Goal: Information Seeking & Learning: Learn about a topic

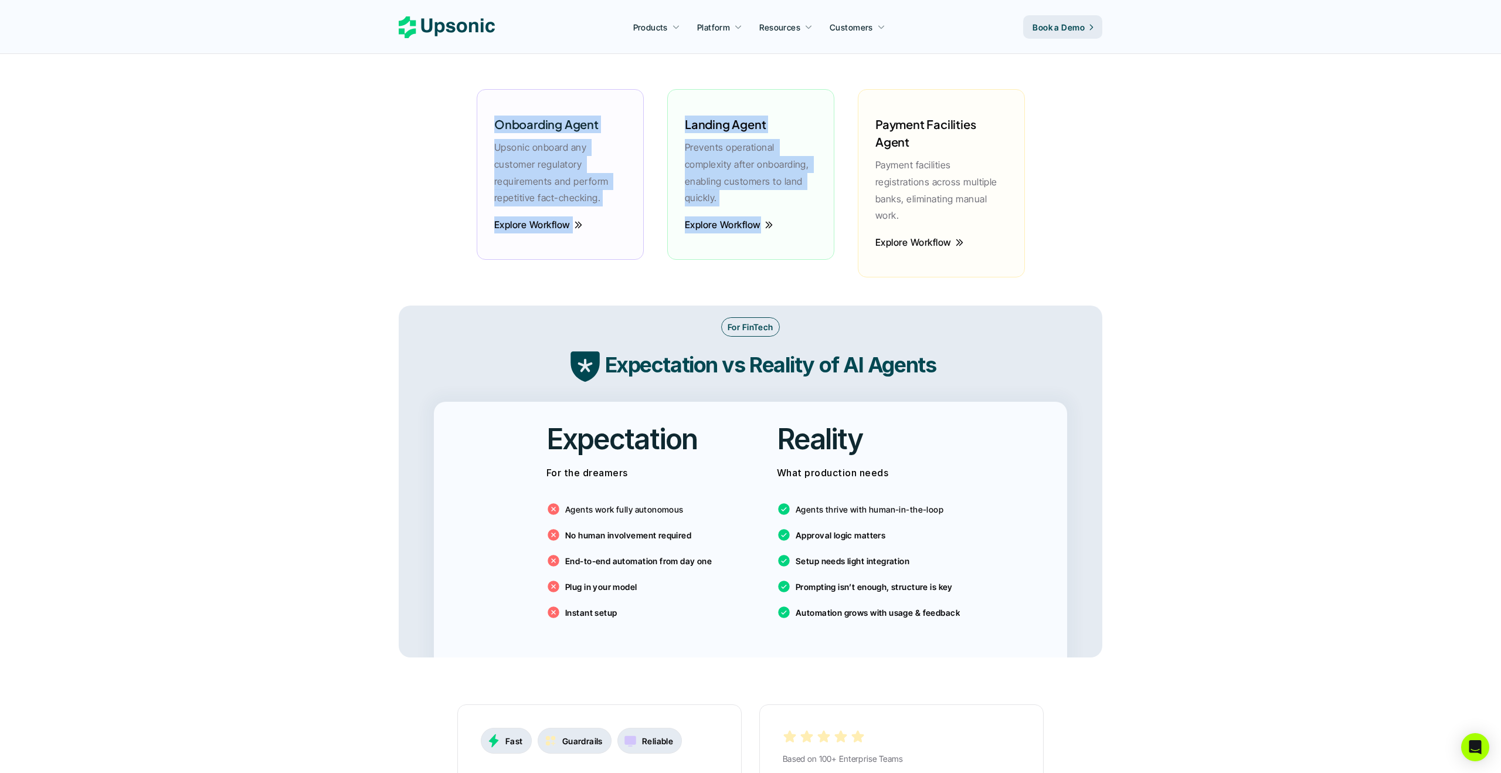
drag, startPoint x: 561, startPoint y: 112, endPoint x: 711, endPoint y: 236, distance: 194.6
click at [711, 236] on main "Agentic AI Platform for FinTech Operations From onboarding to compliance to set…" at bounding box center [750, 586] width 1501 height 4525
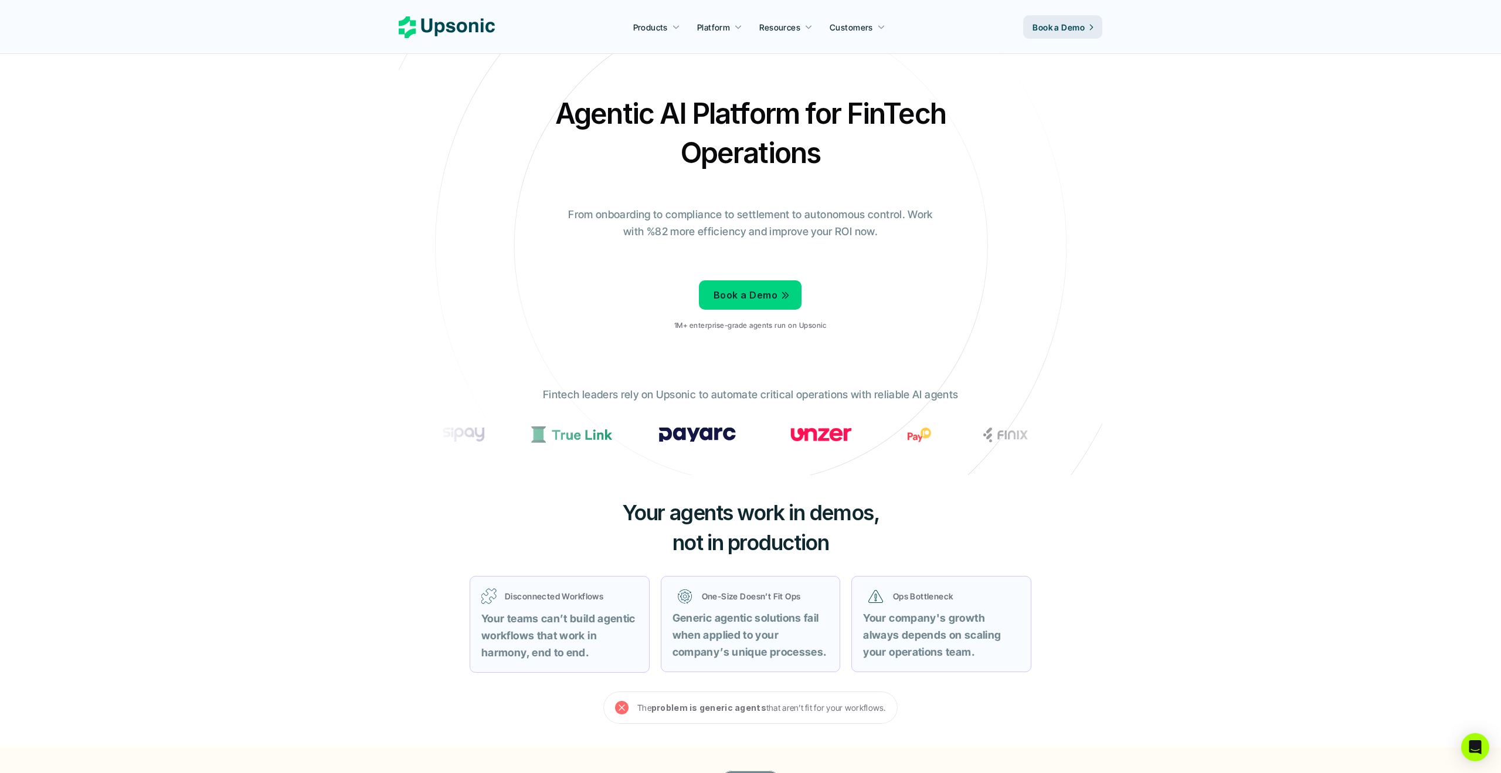
drag, startPoint x: 377, startPoint y: 221, endPoint x: 388, endPoint y: 211, distance: 14.5
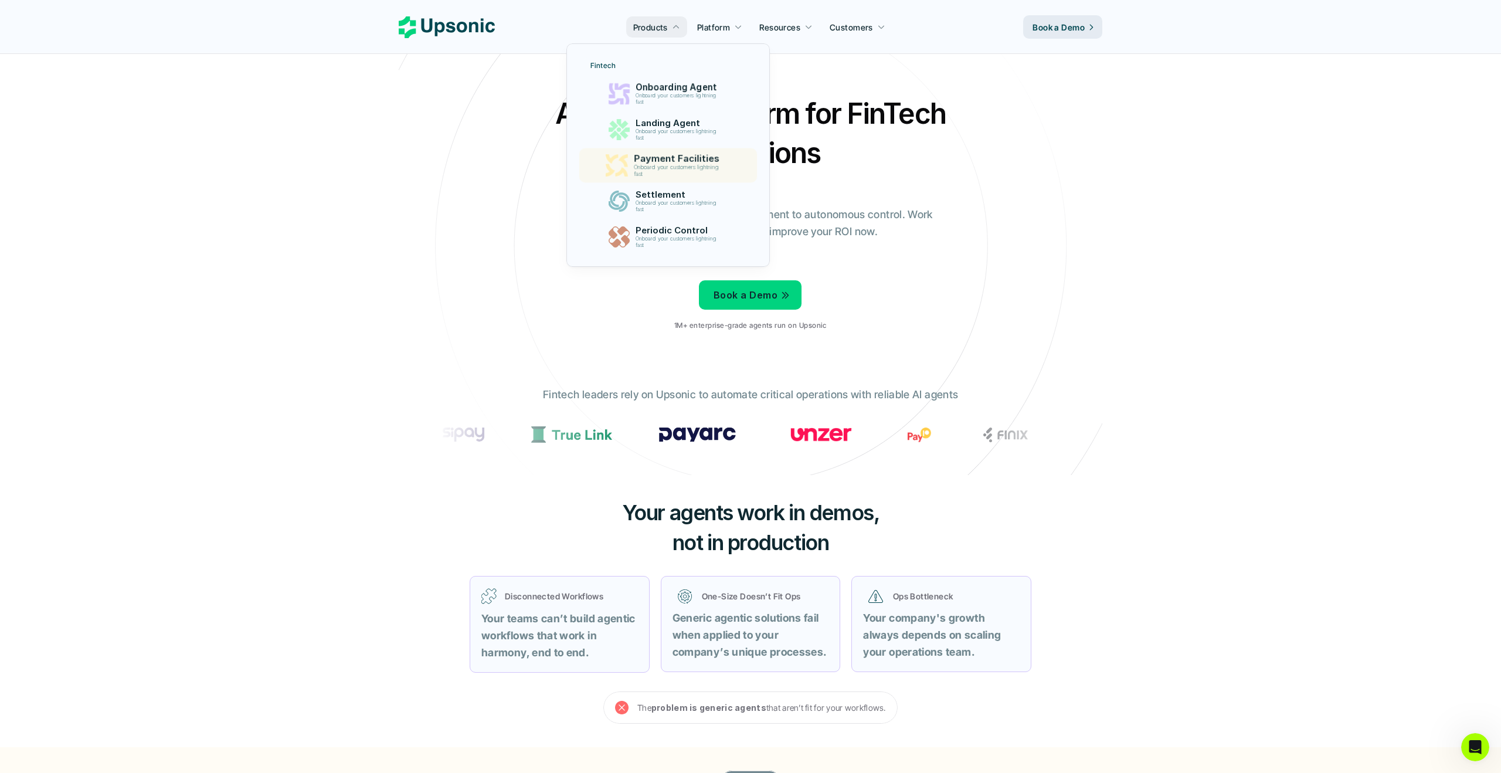
click at [709, 168] on p "Onboard your customers lightning fast" at bounding box center [678, 170] width 90 height 13
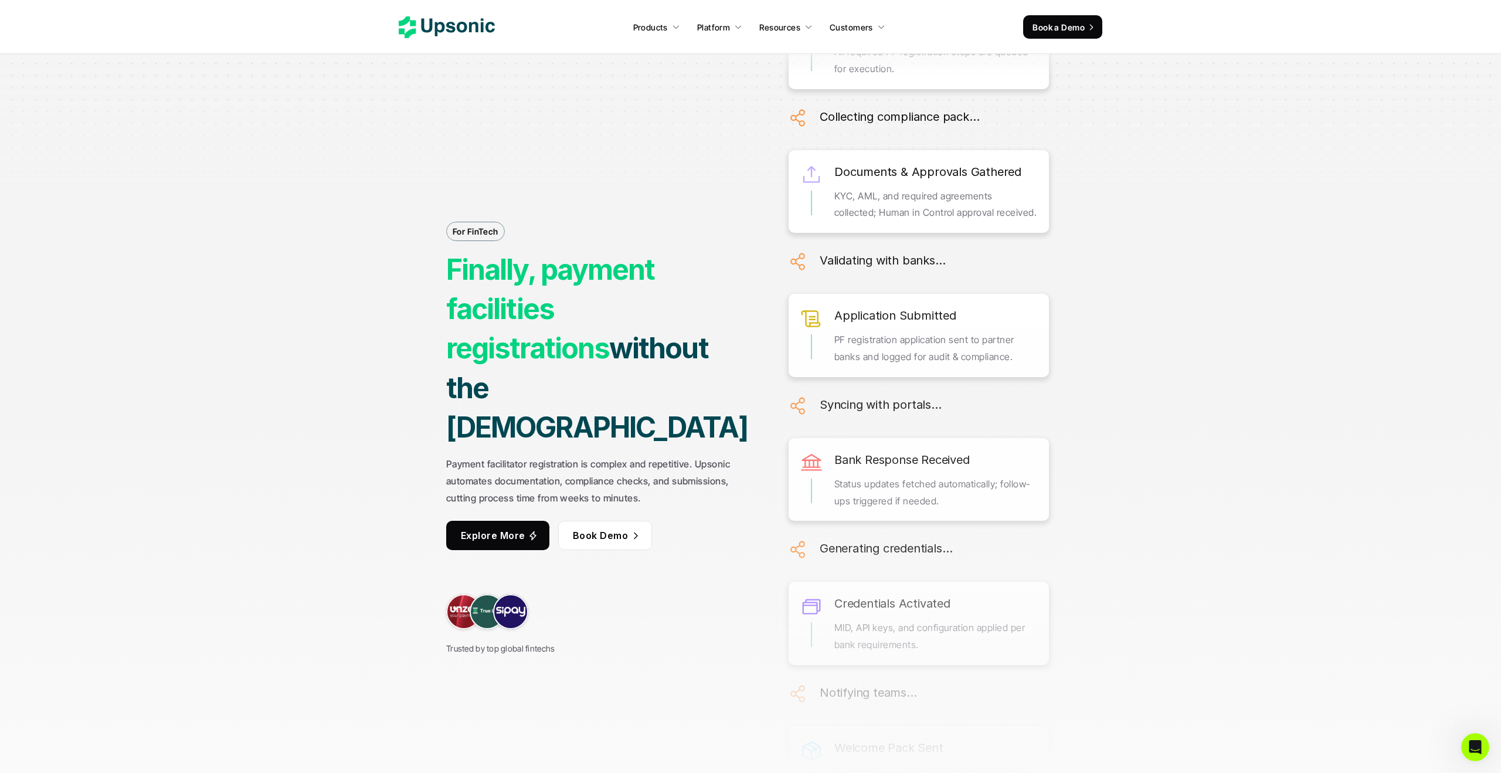
click at [510, 527] on p "Explore More" at bounding box center [493, 535] width 65 height 17
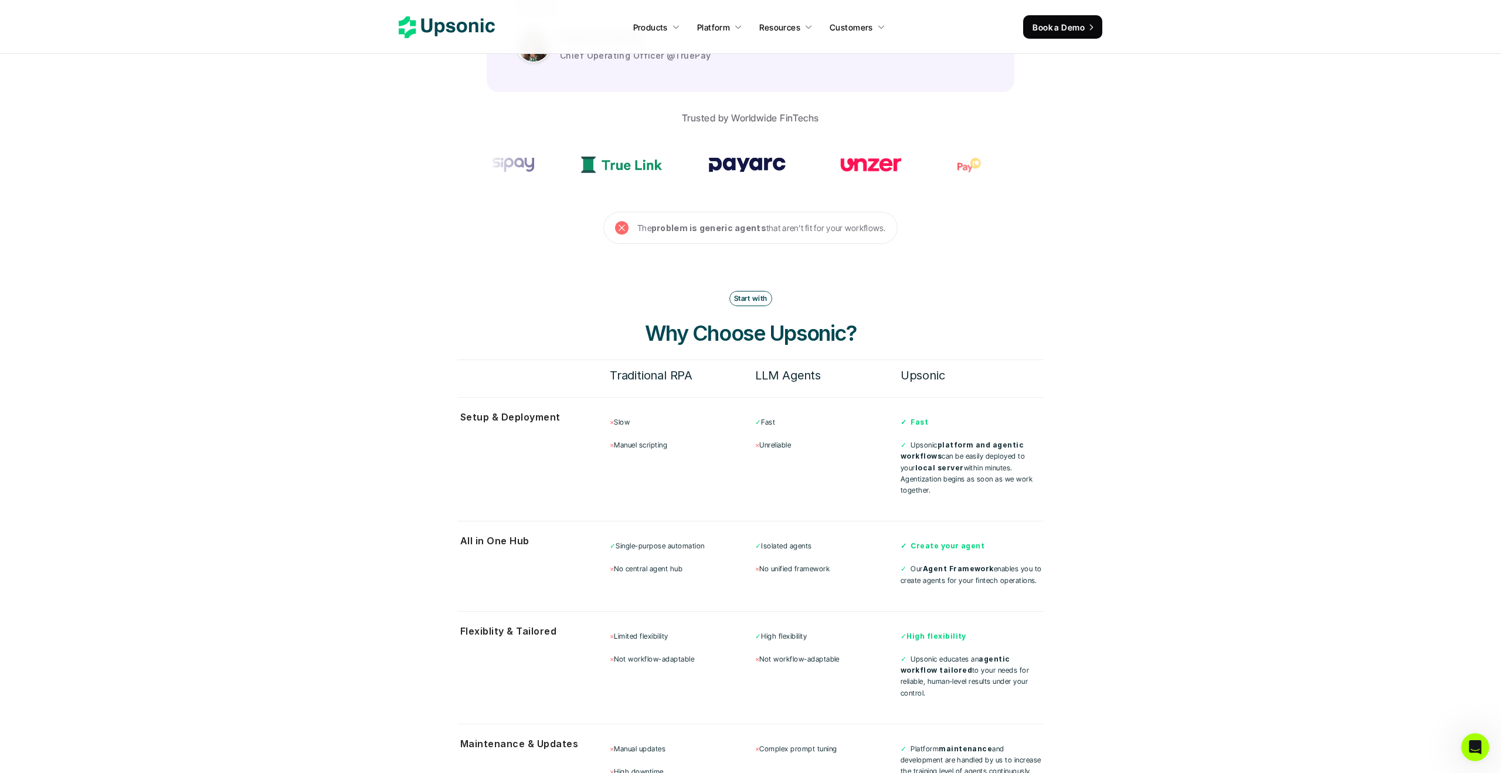
scroll to position [3720, 0]
drag, startPoint x: 625, startPoint y: 78, endPoint x: 893, endPoint y: 228, distance: 307.2
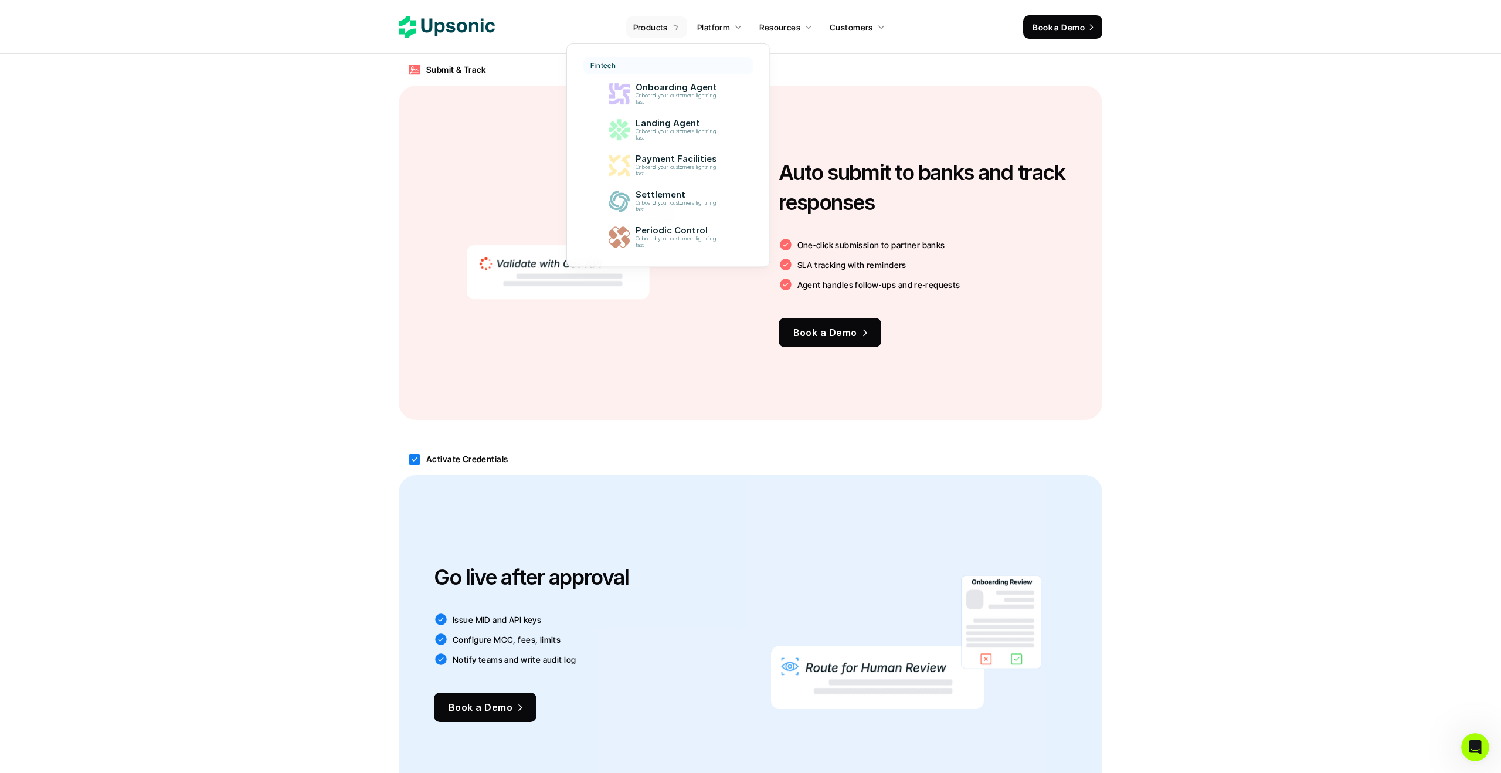
scroll to position [1432, 0]
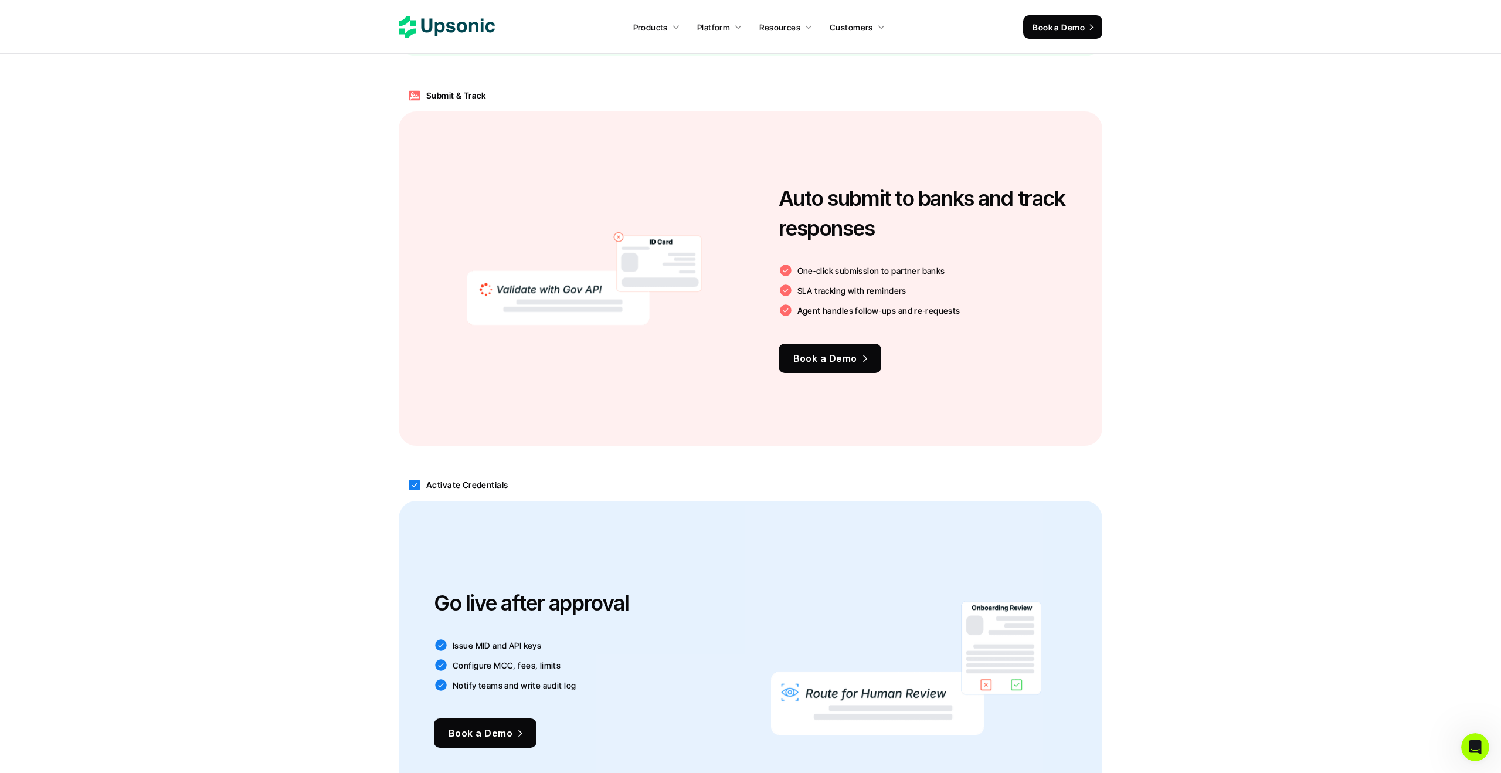
click at [1243, 130] on div "Submit & Track Auto submit to banks and track responses One‑click submission to…" at bounding box center [750, 262] width 1501 height 389
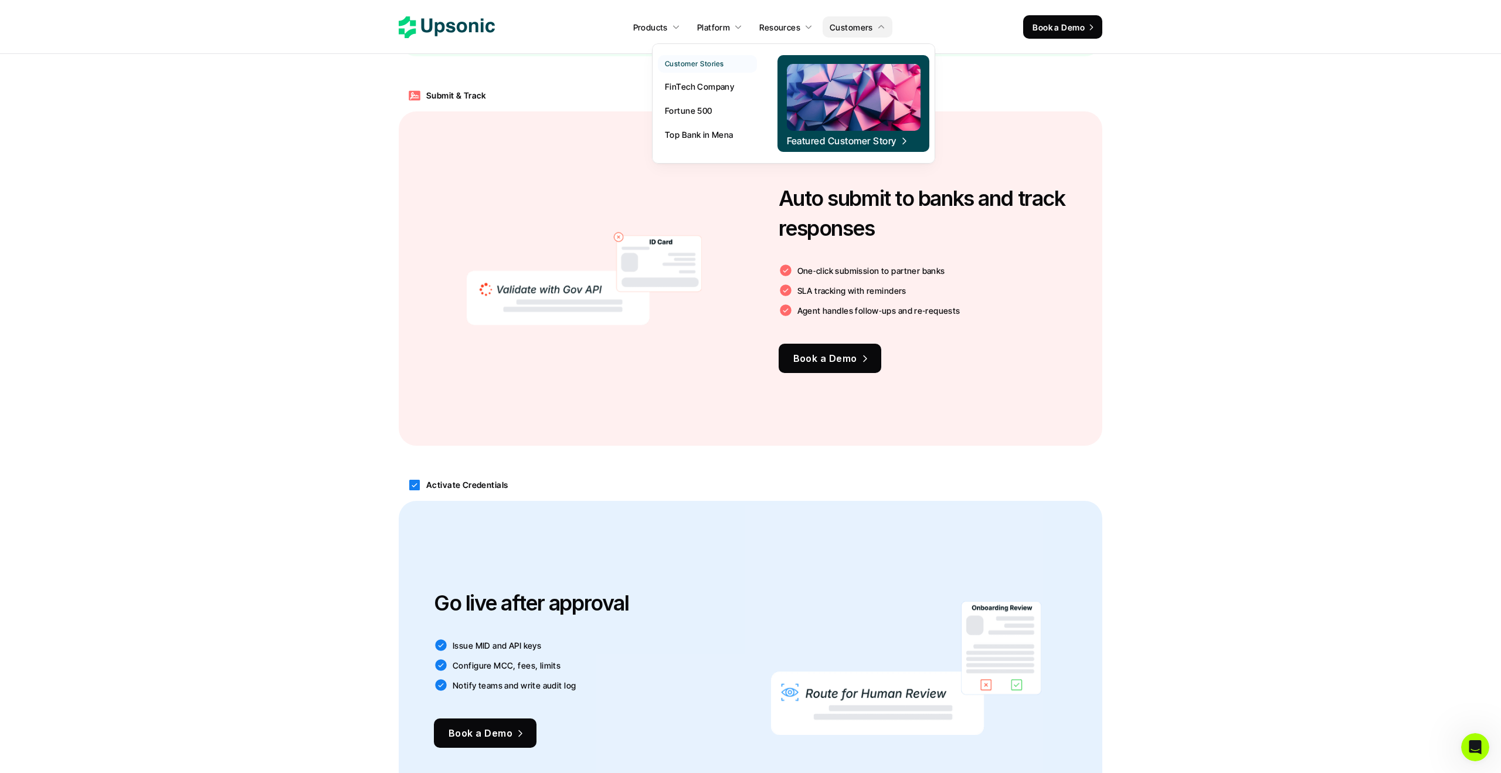
click at [699, 135] on p "Top Bank in Mena" at bounding box center [699, 134] width 69 height 12
click at [696, 86] on p "FinTech Company" at bounding box center [699, 86] width 69 height 12
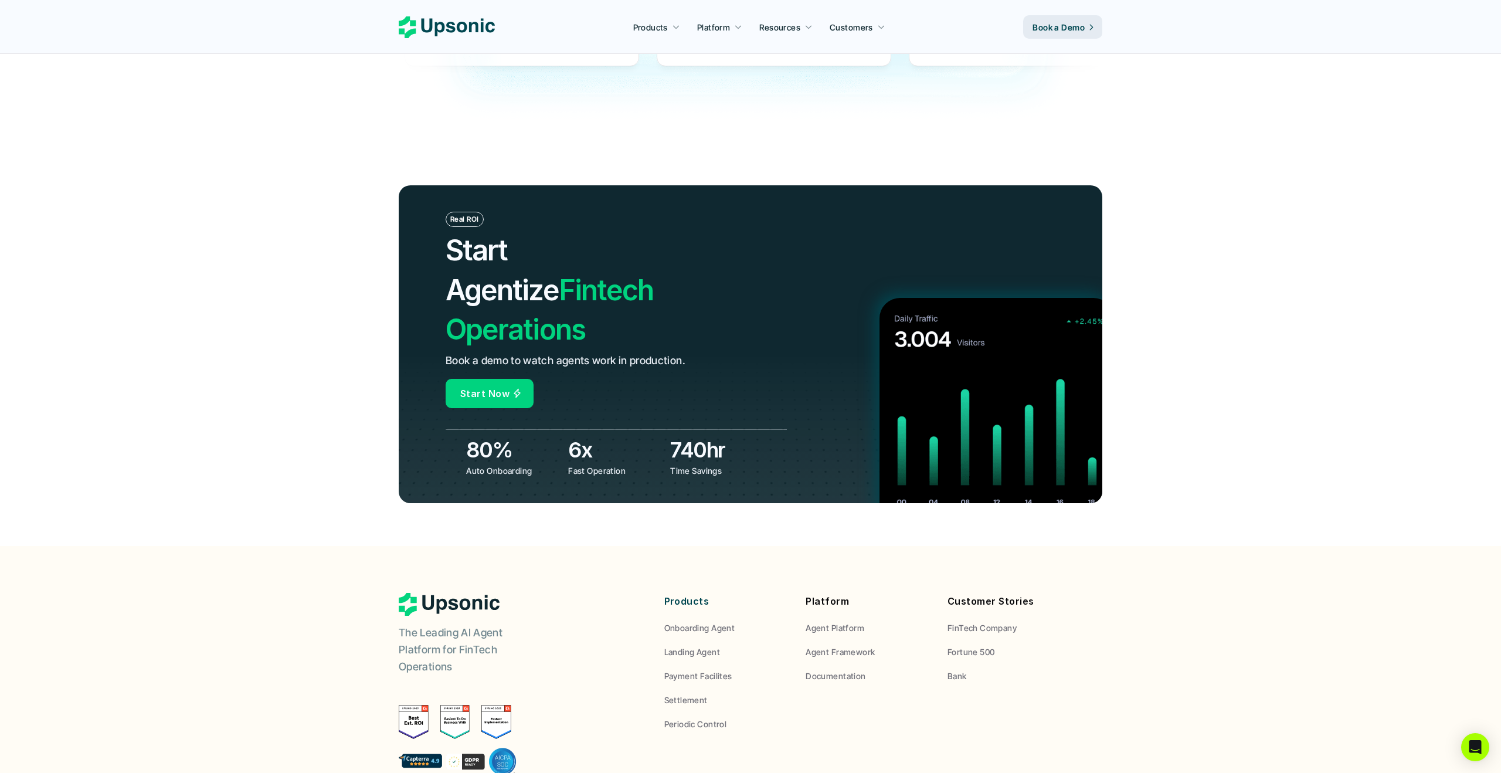
scroll to position [4066, 0]
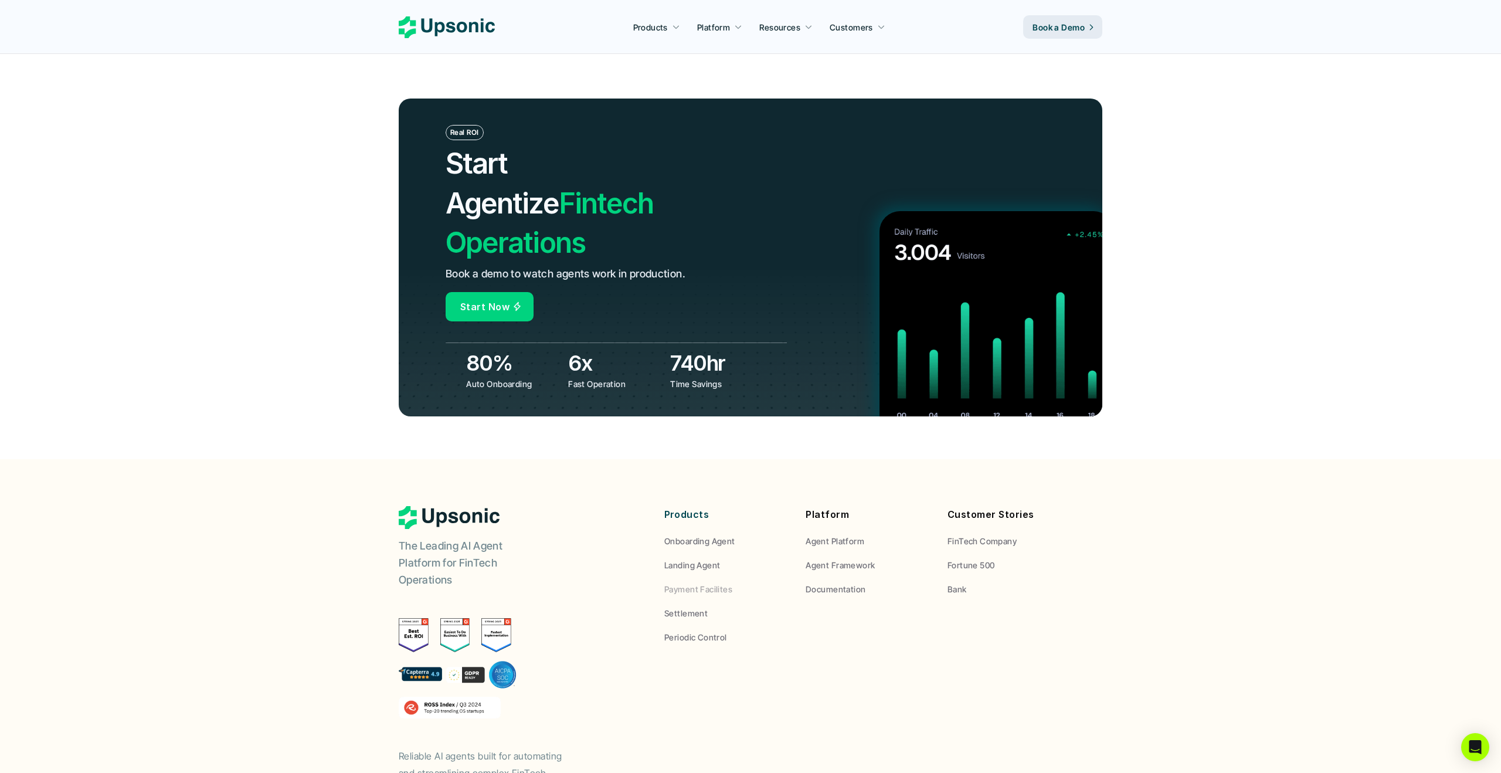
click at [831, 583] on p "Documentation" at bounding box center [836, 589] width 60 height 12
